Goal: Check status: Check status

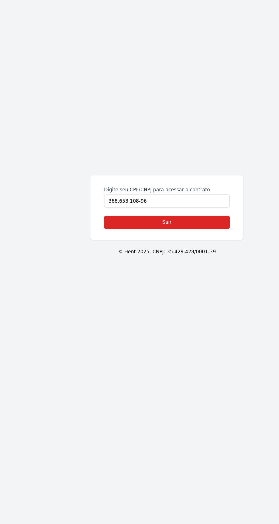
scroll to position [22, 0]
click at [168, 269] on link "Sair" at bounding box center [139, 272] width 105 height 11
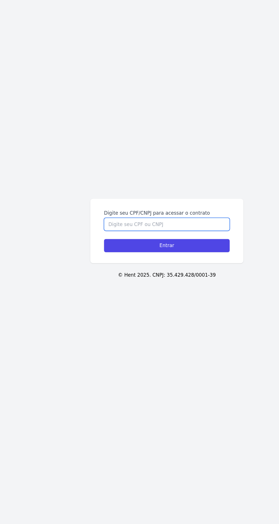
click at [139, 280] on input "Digite seu CPF/CNPJ para acessar o contrato" at bounding box center [139, 274] width 105 height 11
type input "36865310896"
click at [177, 278] on input "Entrar" at bounding box center [139, 272] width 105 height 11
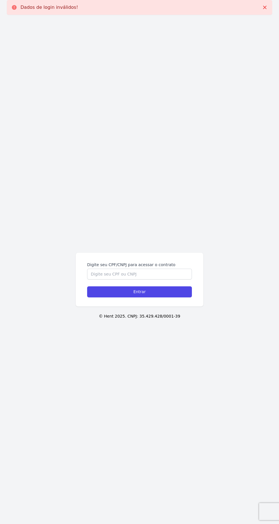
click at [267, 253] on div "Digite seu CPF/CNPJ para acessar o contrato Entrar © Hent 2025. CNPJ: 35.429.42…" at bounding box center [139, 281] width 279 height 524
click at [166, 280] on input "Digite seu CPF/CNPJ para acessar o contrato" at bounding box center [139, 274] width 105 height 11
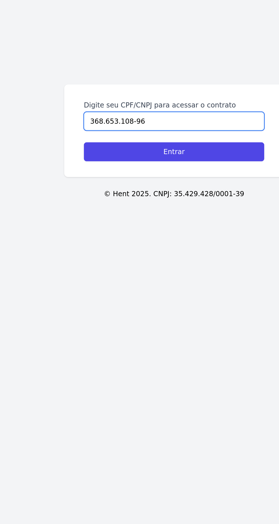
type input "368.653.108-96"
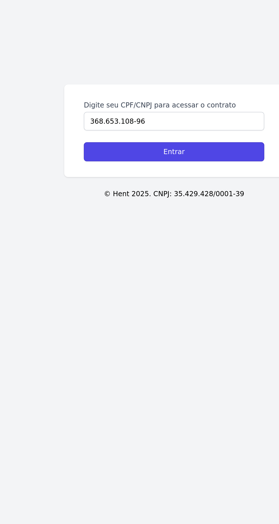
click at [170, 278] on input "Entrar" at bounding box center [139, 272] width 105 height 11
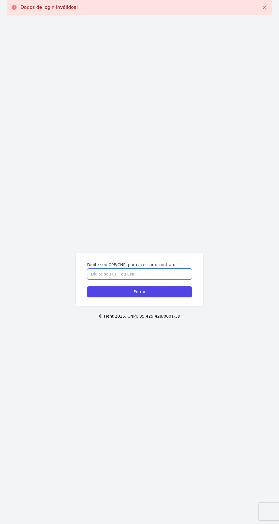
click at [166, 280] on input "Digite seu CPF/CNPJ para acessar o contrato" at bounding box center [139, 274] width 105 height 11
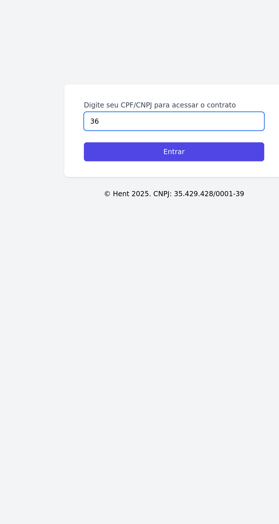
type input "3"
type input "36865310896"
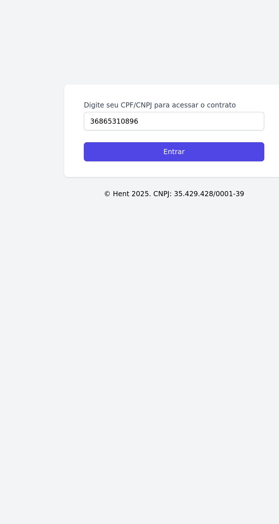
click at [153, 278] on input "Entrar" at bounding box center [139, 272] width 105 height 11
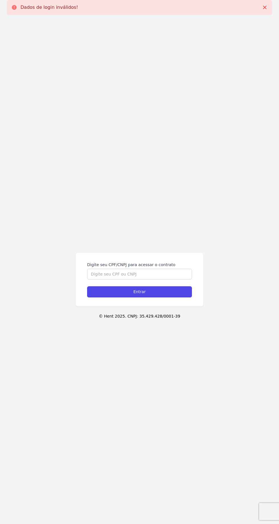
click at [174, 298] on input "Entrar" at bounding box center [139, 292] width 105 height 11
click at [186, 298] on input "Entrar" at bounding box center [139, 292] width 105 height 11
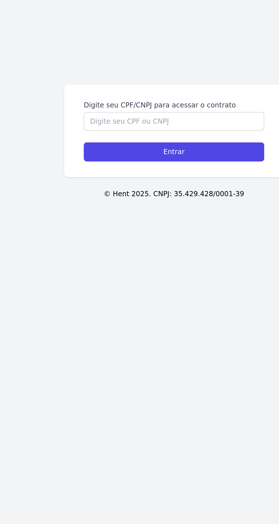
scroll to position [56, 0]
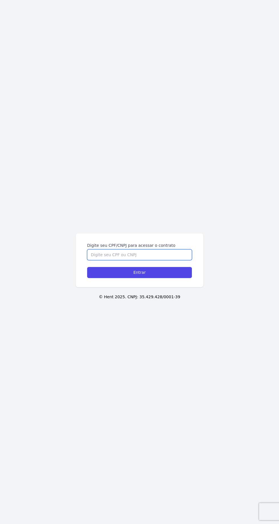
click at [157, 260] on input "Digite seu CPF/CNPJ para acessar o contrato" at bounding box center [139, 255] width 105 height 11
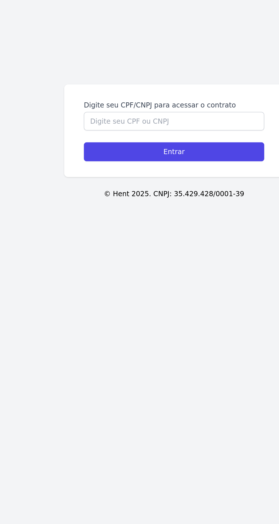
click at [136, 338] on div "Digite seu CPF/CNPJ para acessar o contrato Entrar © Hent 2025. CNPJ: 35.429.42…" at bounding box center [139, 262] width 279 height 524
click at [166, 278] on input "Entrar" at bounding box center [139, 272] width 105 height 11
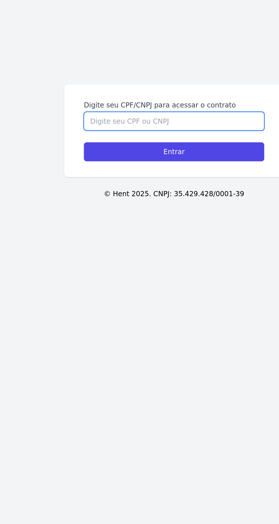
click at [161, 260] on input "Digite seu CPF/CNPJ para acessar o contrato" at bounding box center [139, 255] width 105 height 11
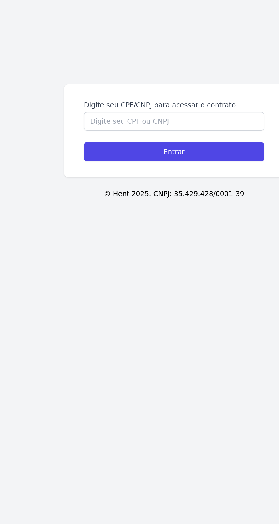
scroll to position [37, 0]
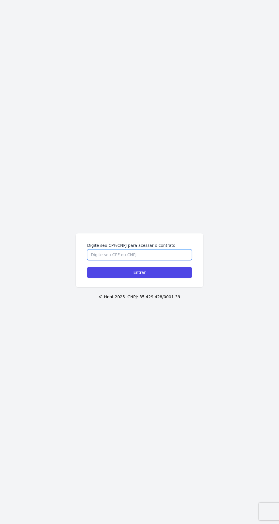
click at [160, 260] on input "Digite seu CPF/CNPJ para acessar o contrato" at bounding box center [139, 255] width 105 height 11
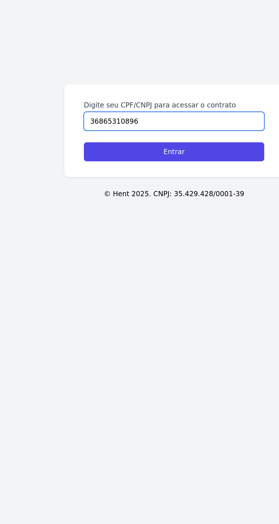
type input "36865310896"
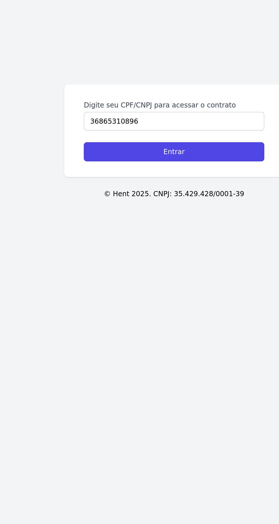
click at [162, 278] on input "Entrar" at bounding box center [139, 272] width 105 height 11
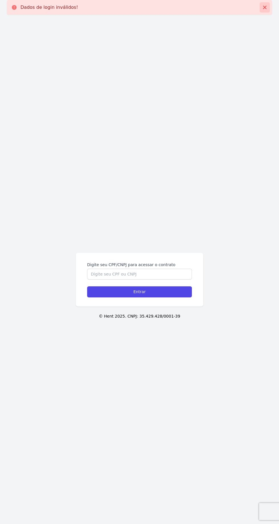
click at [264, 7] on icon at bounding box center [264, 7] width 3 height 3
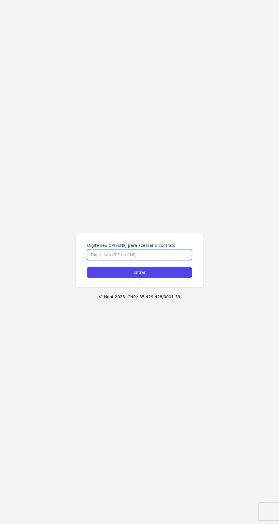
click at [175, 260] on input "Digite seu CPF/CNPJ para acessar o contrato" at bounding box center [139, 255] width 105 height 11
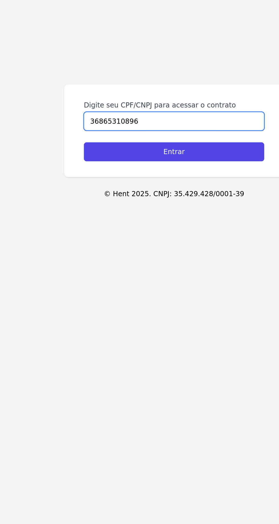
click at [110, 260] on input "36865310896" at bounding box center [139, 255] width 105 height 11
click at [92, 260] on input "36865310896" at bounding box center [139, 255] width 105 height 11
click at [101, 260] on input "36865310896" at bounding box center [139, 255] width 105 height 11
type input "36865310896"
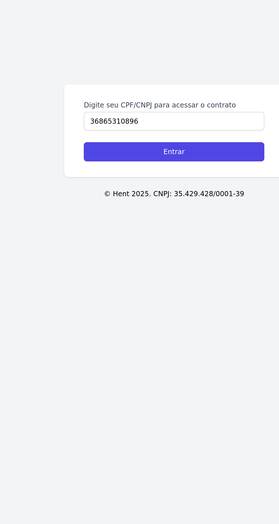
click at [161, 278] on input "Entrar" at bounding box center [139, 272] width 105 height 11
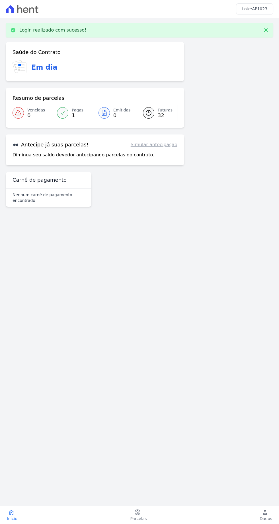
click at [254, 34] on div "Login realizado com sucesso!" at bounding box center [139, 30] width 267 height 15
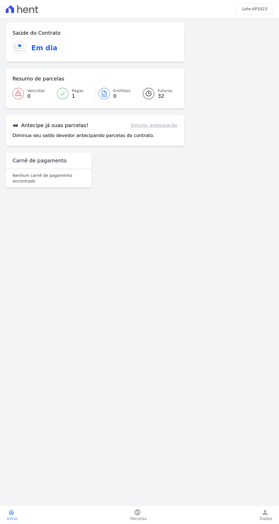
click at [66, 171] on div "Nenhum carnê de pagamento encontrado" at bounding box center [49, 178] width 86 height 18
click at [139, 259] on main "Confirme os seus contatos Email [EMAIL_ADDRESS][DOMAIN_NAME] Phone [PHONE_NUMBE…" at bounding box center [139, 255] width 279 height 474
click at [154, 214] on main "Confirme os seus contatos Email natalycabral@yahoo.com.br Phone (11) 98988-1813…" at bounding box center [139, 255] width 279 height 474
click at [128, 127] on div "Antecipe já suas parcelas! Simular antecipação" at bounding box center [95, 125] width 165 height 7
click at [142, 75] on div "Resumo de parcelas Vencidas 0 Pagas 1 Emitidas 0 Futuras 32" at bounding box center [95, 89] width 178 height 40
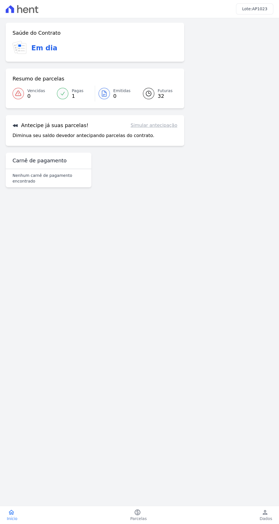
click at [140, 99] on link "Futuras 32" at bounding box center [156, 94] width 41 height 16
click at [73, 96] on span "1" at bounding box center [78, 96] width 12 height 5
click at [81, 95] on span "1" at bounding box center [78, 96] width 12 height 5
click at [96, 78] on div "Resumo de parcelas" at bounding box center [95, 78] width 165 height 7
click at [90, 87] on link "Pagas 1" at bounding box center [73, 94] width 41 height 16
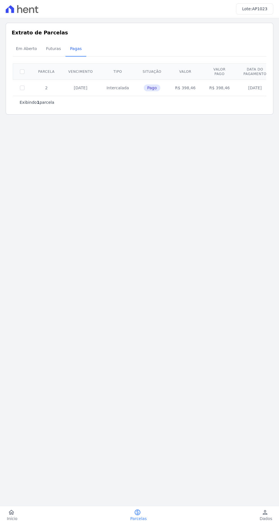
click at [60, 45] on span "Futuras" at bounding box center [54, 48] width 22 height 11
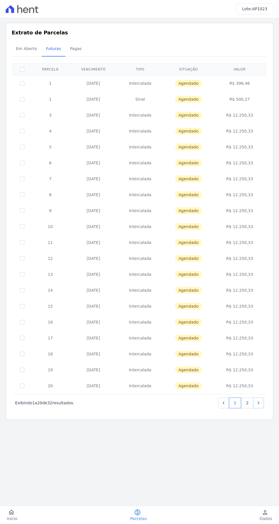
click at [258, 402] on icon "Next" at bounding box center [259, 403] width 6 height 6
click at [270, 402] on div "Extrato de Parcelas Em Aberto Futuras Pagas 0 selecionada(s) Próximo › Exibindo…" at bounding box center [139, 222] width 267 height 398
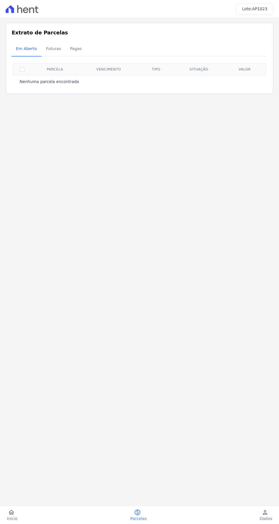
click at [124, 66] on th "Vencimento" at bounding box center [109, 69] width 60 height 12
click at [22, 69] on input "checkbox" at bounding box center [22, 69] width 5 height 5
checkbox input "true"
click at [65, 42] on link "Pagas" at bounding box center [75, 49] width 21 height 15
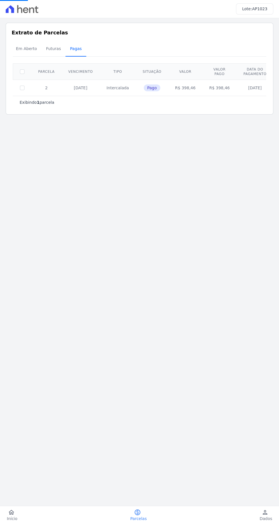
click at [81, 45] on link "Pagas" at bounding box center [75, 49] width 21 height 15
click at [79, 48] on span "Pagas" at bounding box center [76, 48] width 18 height 11
click at [51, 49] on span "Futuras" at bounding box center [54, 48] width 22 height 11
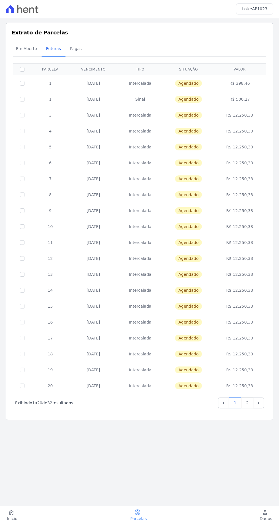
click at [152, 134] on td "Intercalada" at bounding box center [140, 131] width 46 height 16
click at [23, 86] on input "checkbox" at bounding box center [22, 83] width 5 height 5
checkbox input "true"
click at [255, 48] on div "Em Aberto Futuras Pagas" at bounding box center [139, 49] width 256 height 14
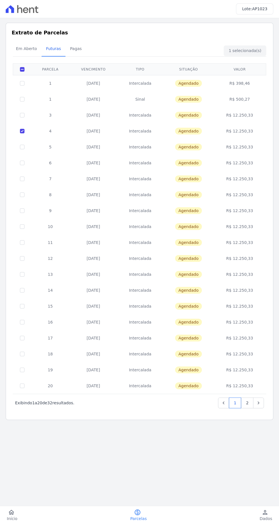
click at [144, 511] on link "paid Parcelas" at bounding box center [138, 515] width 30 height 13
click at [143, 514] on link "paid Parcelas" at bounding box center [138, 515] width 30 height 13
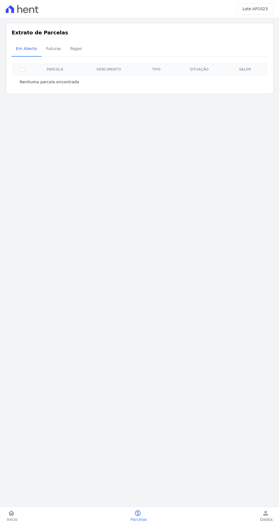
click at [98, 66] on th "Vencimento" at bounding box center [109, 69] width 60 height 12
click at [23, 69] on input "checkbox" at bounding box center [22, 69] width 5 height 5
click at [22, 71] on input "checkbox" at bounding box center [22, 69] width 5 height 5
checkbox input "false"
click at [32, 73] on th "Parcela" at bounding box center [54, 69] width 47 height 12
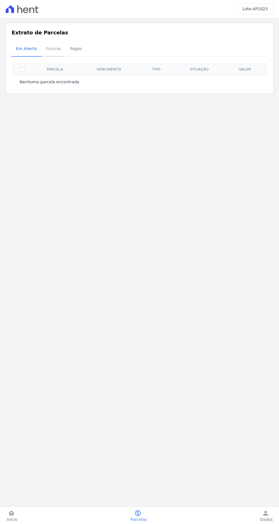
click at [59, 46] on span "Futuras" at bounding box center [54, 48] width 22 height 11
click at [71, 49] on span "Pagas" at bounding box center [76, 48] width 18 height 11
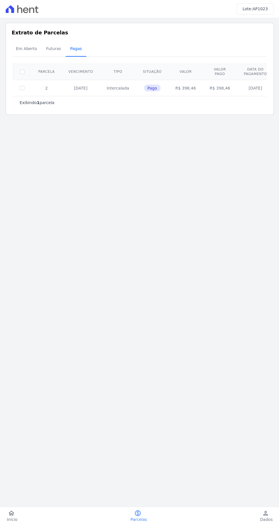
click at [67, 51] on span "Pagas" at bounding box center [76, 48] width 18 height 11
click at [61, 48] on link "Futuras" at bounding box center [54, 49] width 24 height 15
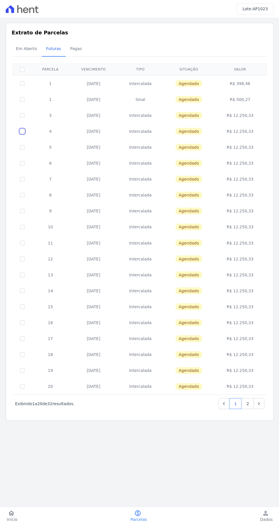
click at [22, 86] on input "checkbox" at bounding box center [22, 83] width 5 height 5
checkbox input "true"
click at [200, 130] on span "Agendado" at bounding box center [188, 131] width 27 height 7
click at [149, 511] on link "paid Parcelas" at bounding box center [138, 515] width 30 height 13
